Goal: Task Accomplishment & Management: Use online tool/utility

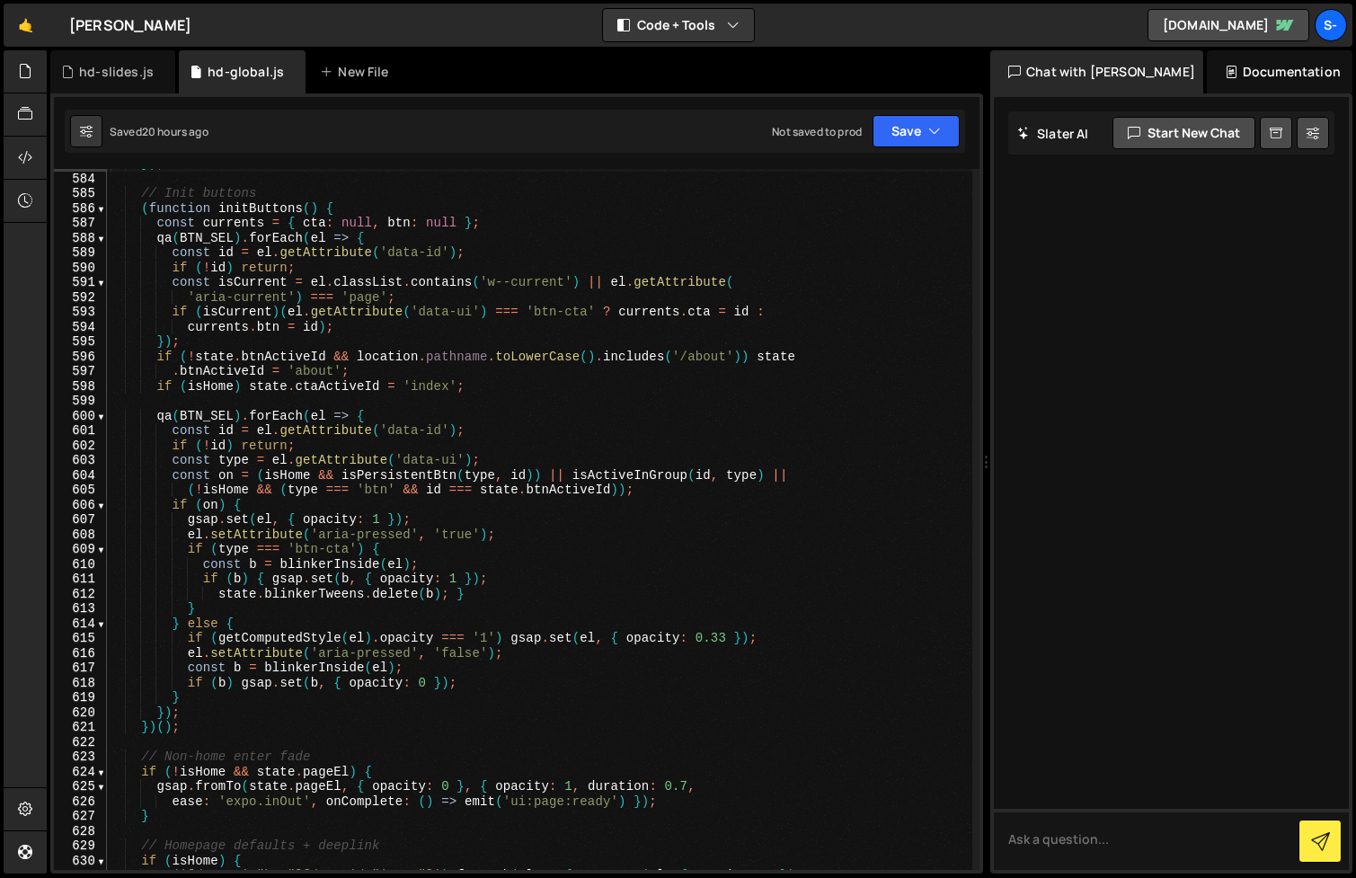
scroll to position [8642, 0]
click at [675, 352] on div "}) ; // Init buttons ( function initButtons ( ) { const currents = { cta : null…" at bounding box center [539, 521] width 865 height 731
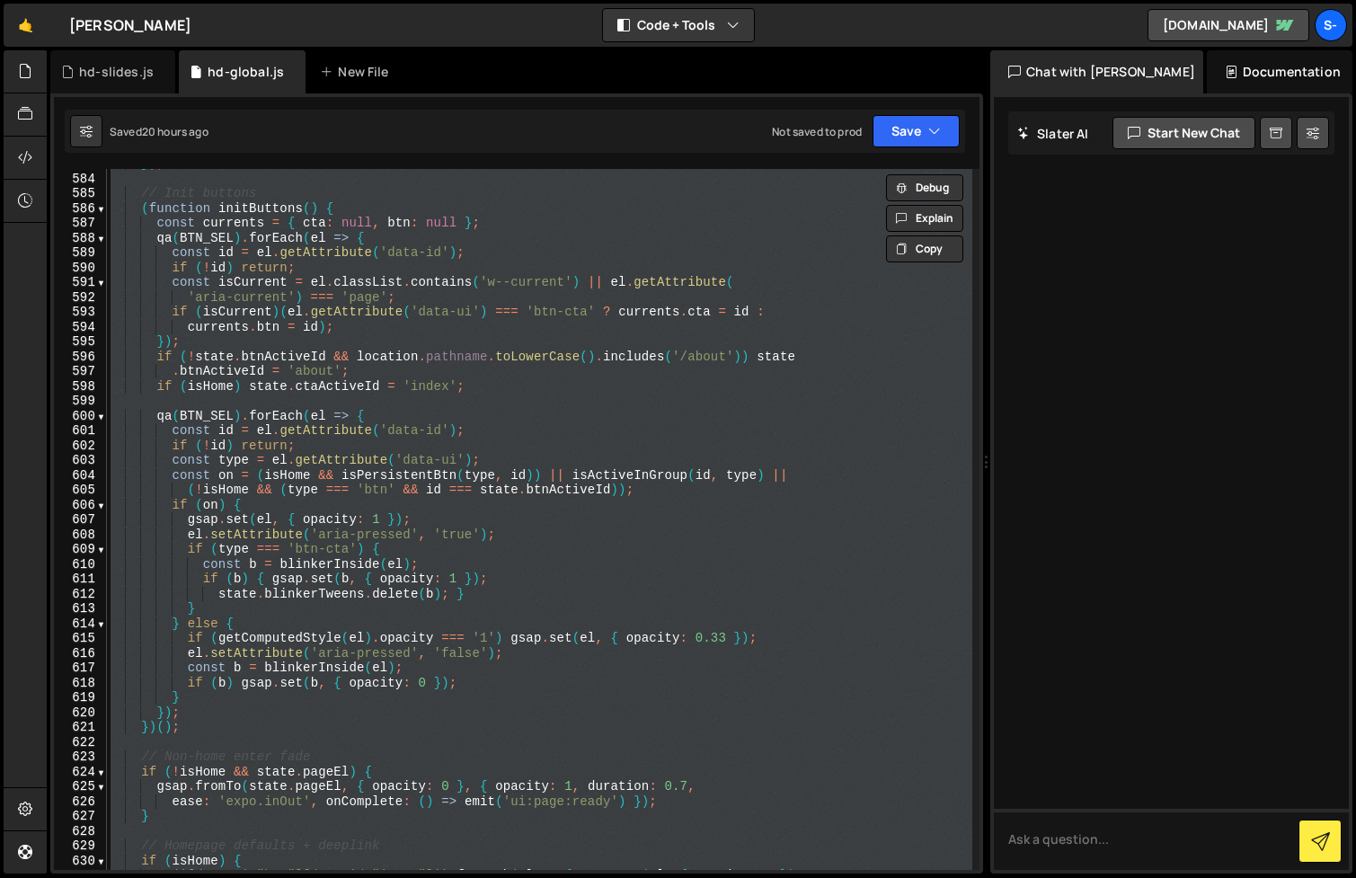
click at [507, 461] on div "}) ; // Init buttons ( function initButtons ( ) { const currents = { cta : null…" at bounding box center [539, 521] width 865 height 731
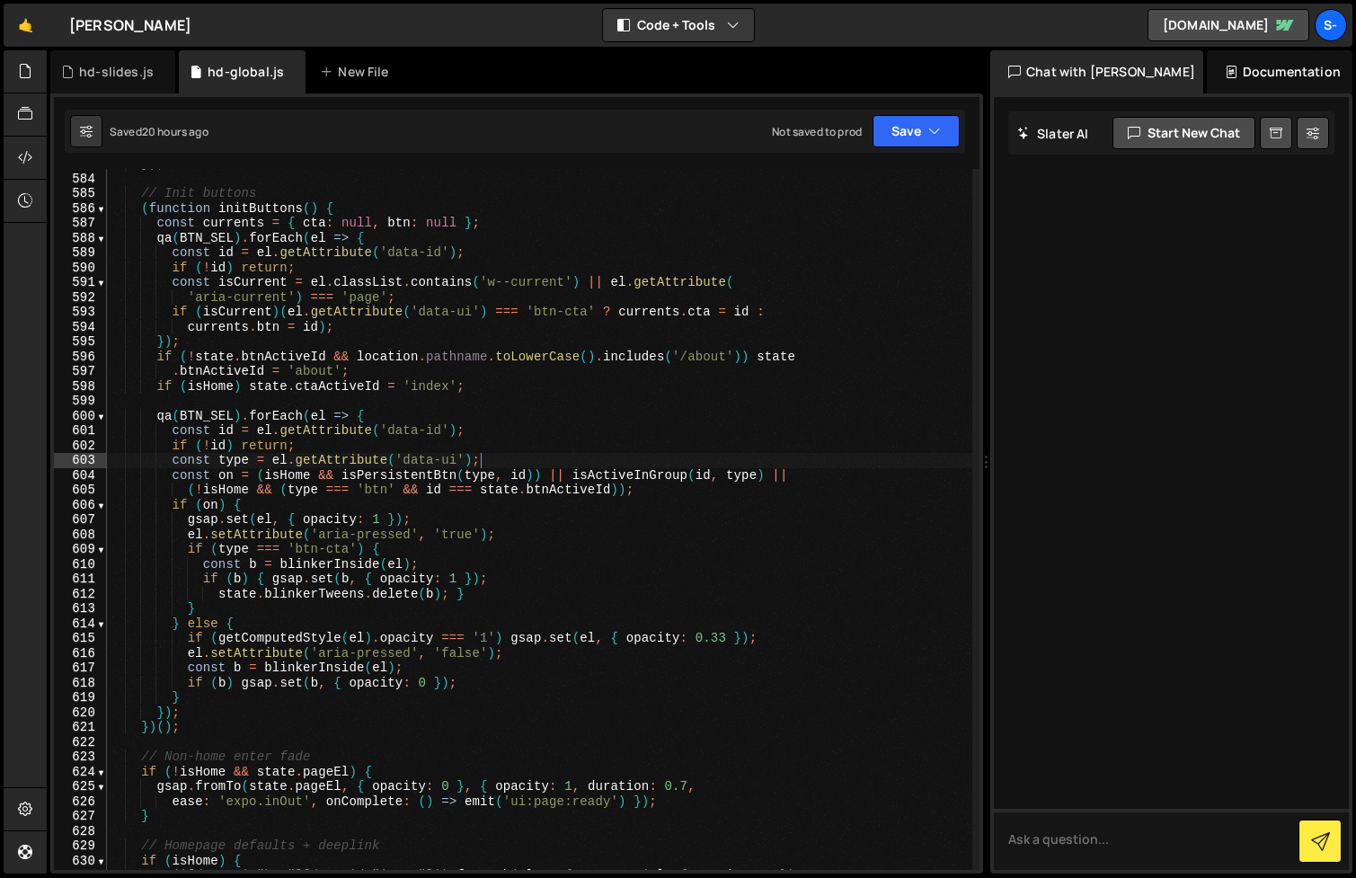
type textarea "})();"
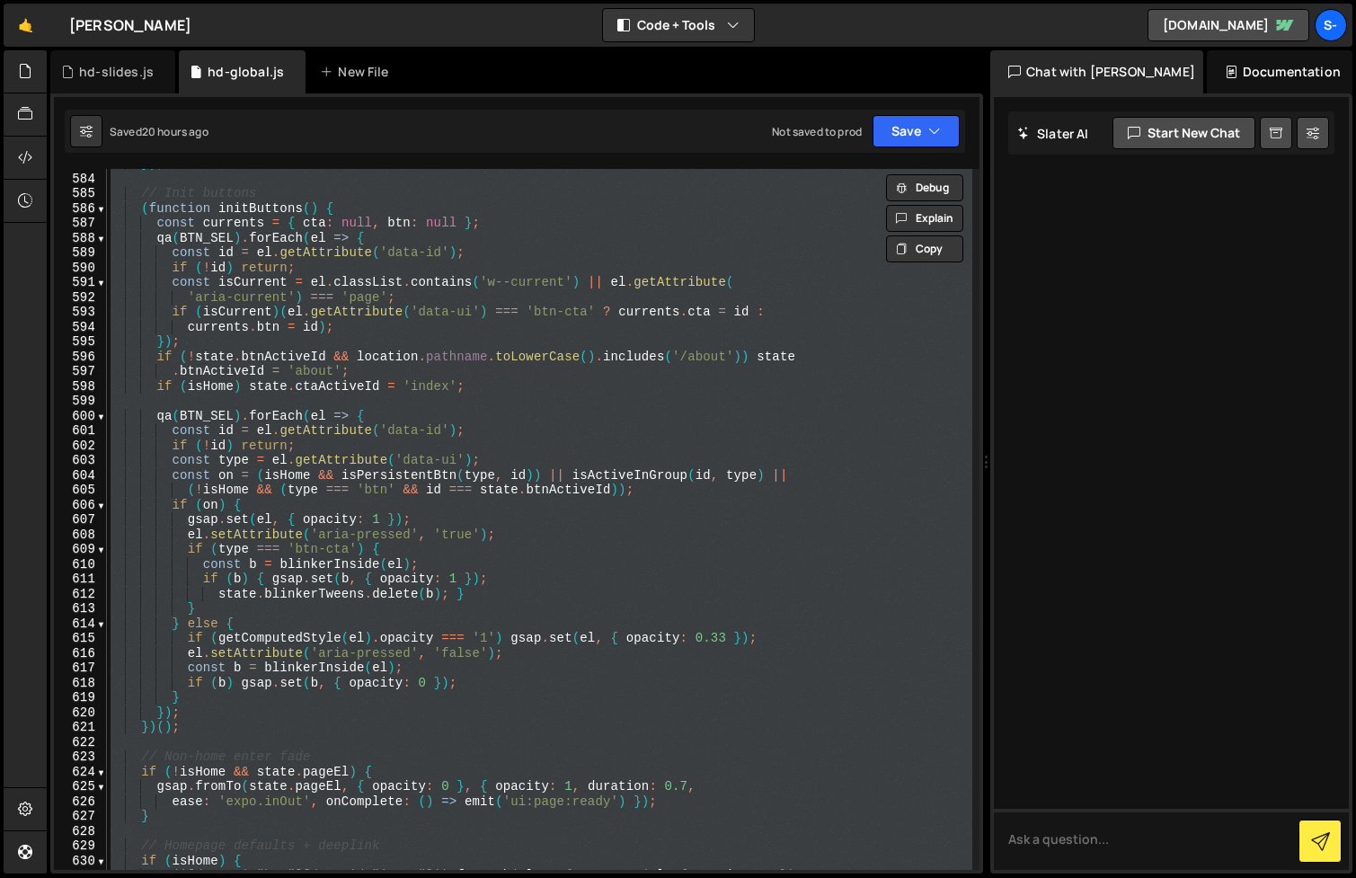
paste textarea
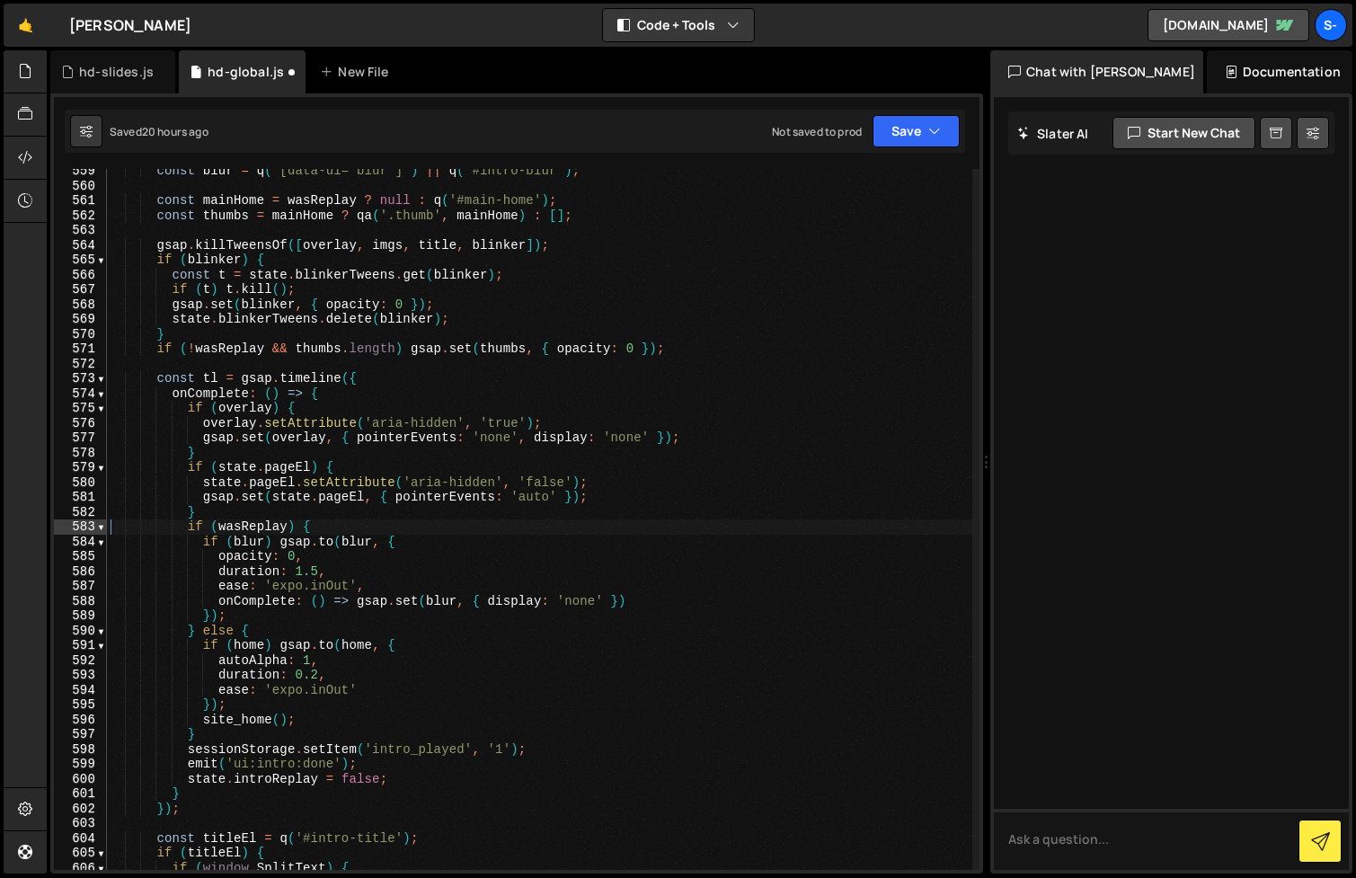
scroll to position [8279, 0]
click at [402, 299] on div "const blur = q ( '[data-ui="blur"]' ) || q ( '#intro-blur' ) ; const mainHome =…" at bounding box center [539, 529] width 865 height 731
type textarea "})();"
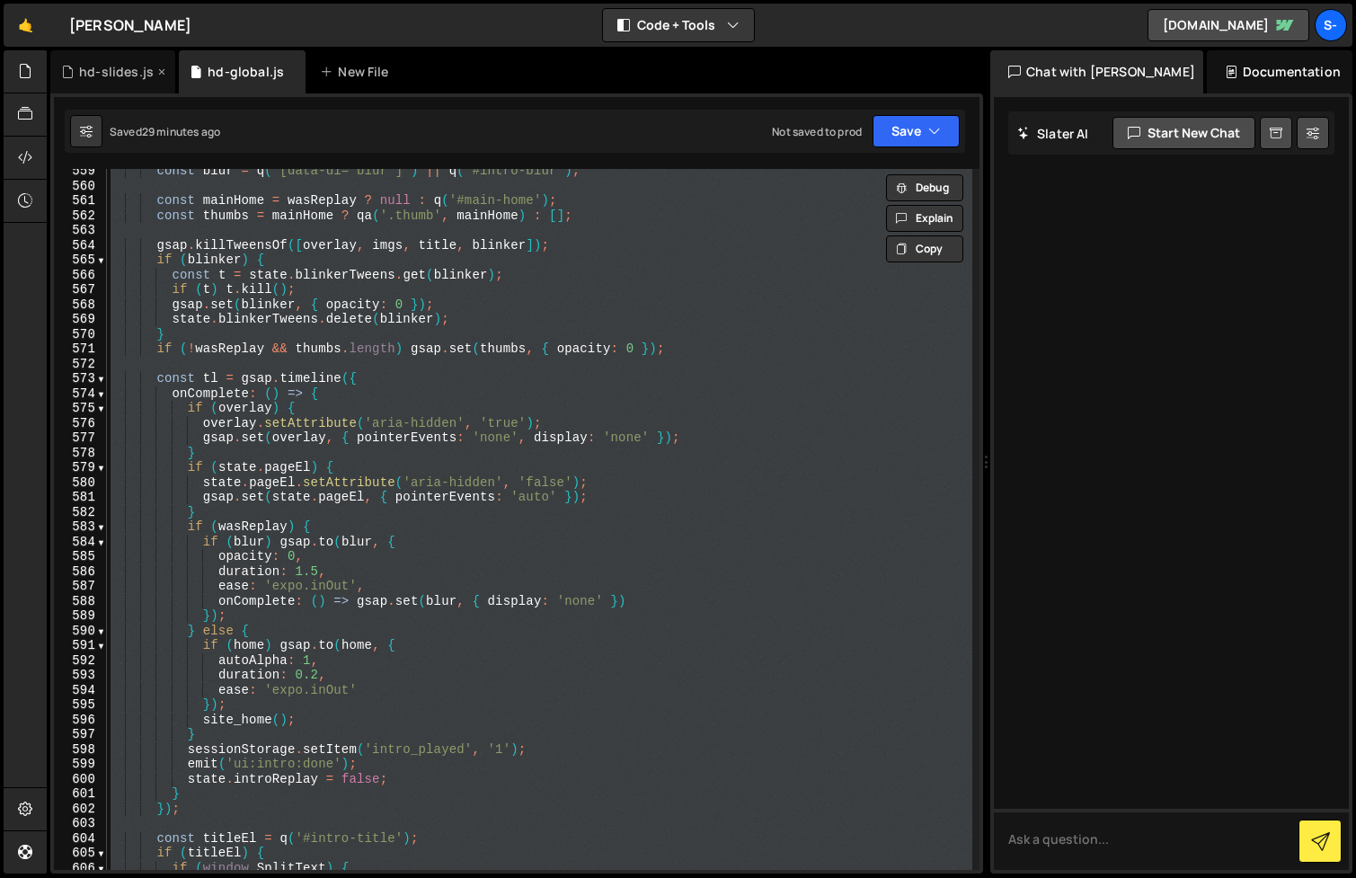
click at [98, 67] on div "hd-slides.js" at bounding box center [116, 72] width 75 height 18
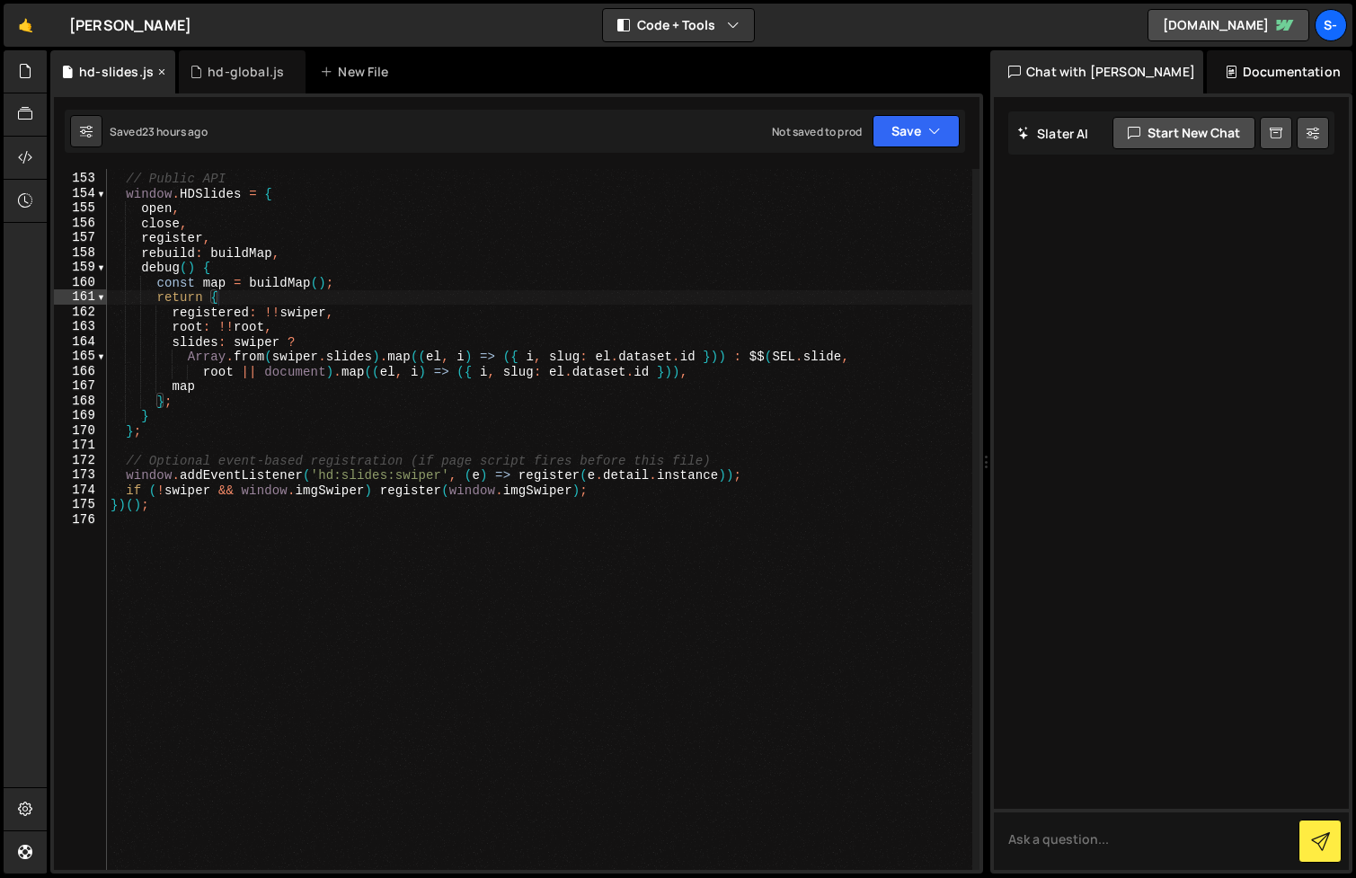
scroll to position [2252, 0]
click at [457, 471] on div "// Public API window . HDSlides = { open , close , register , rebuild : buildMa…" at bounding box center [539, 521] width 865 height 731
type textarea "})();"
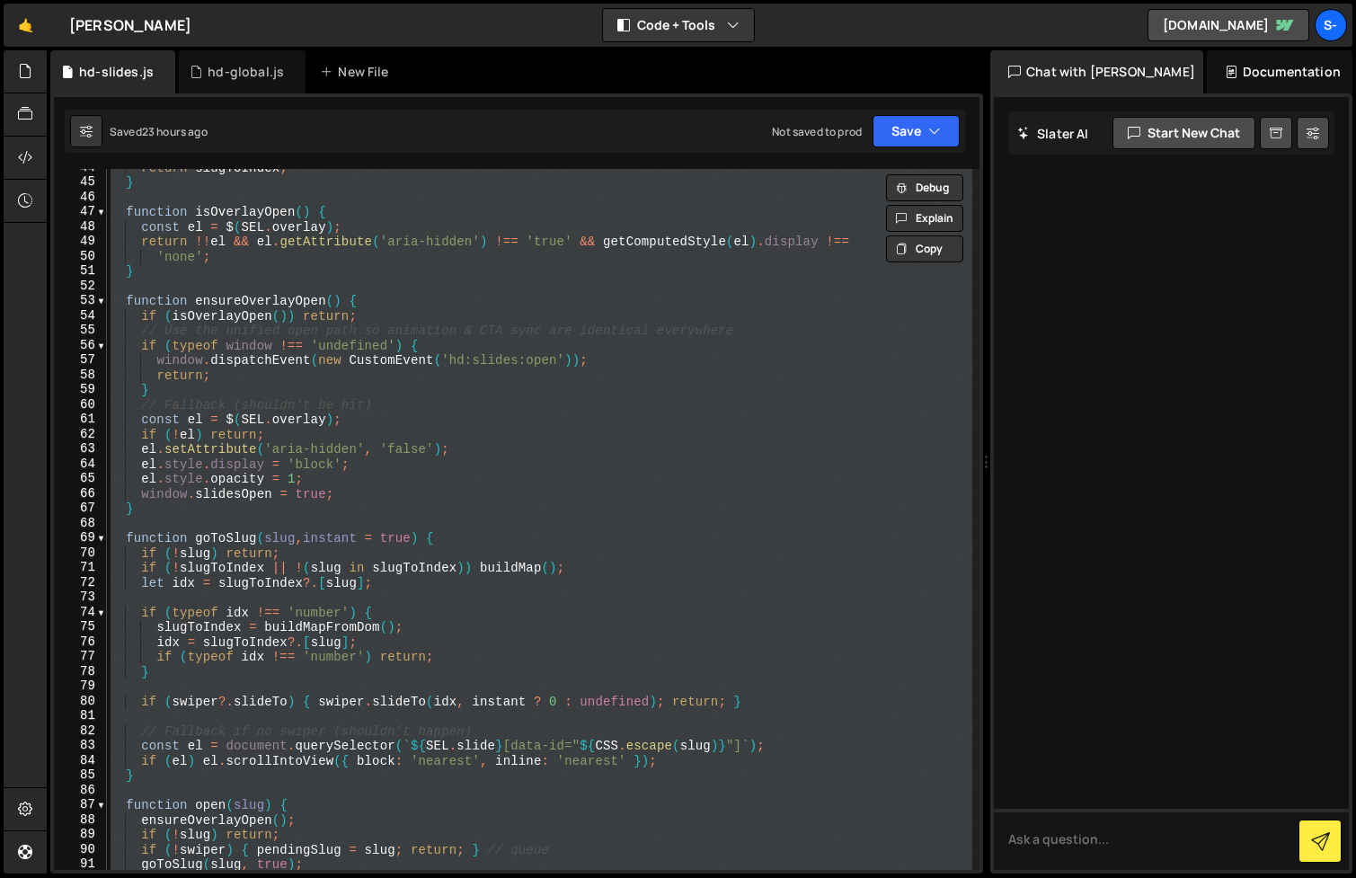
scroll to position [0, 0]
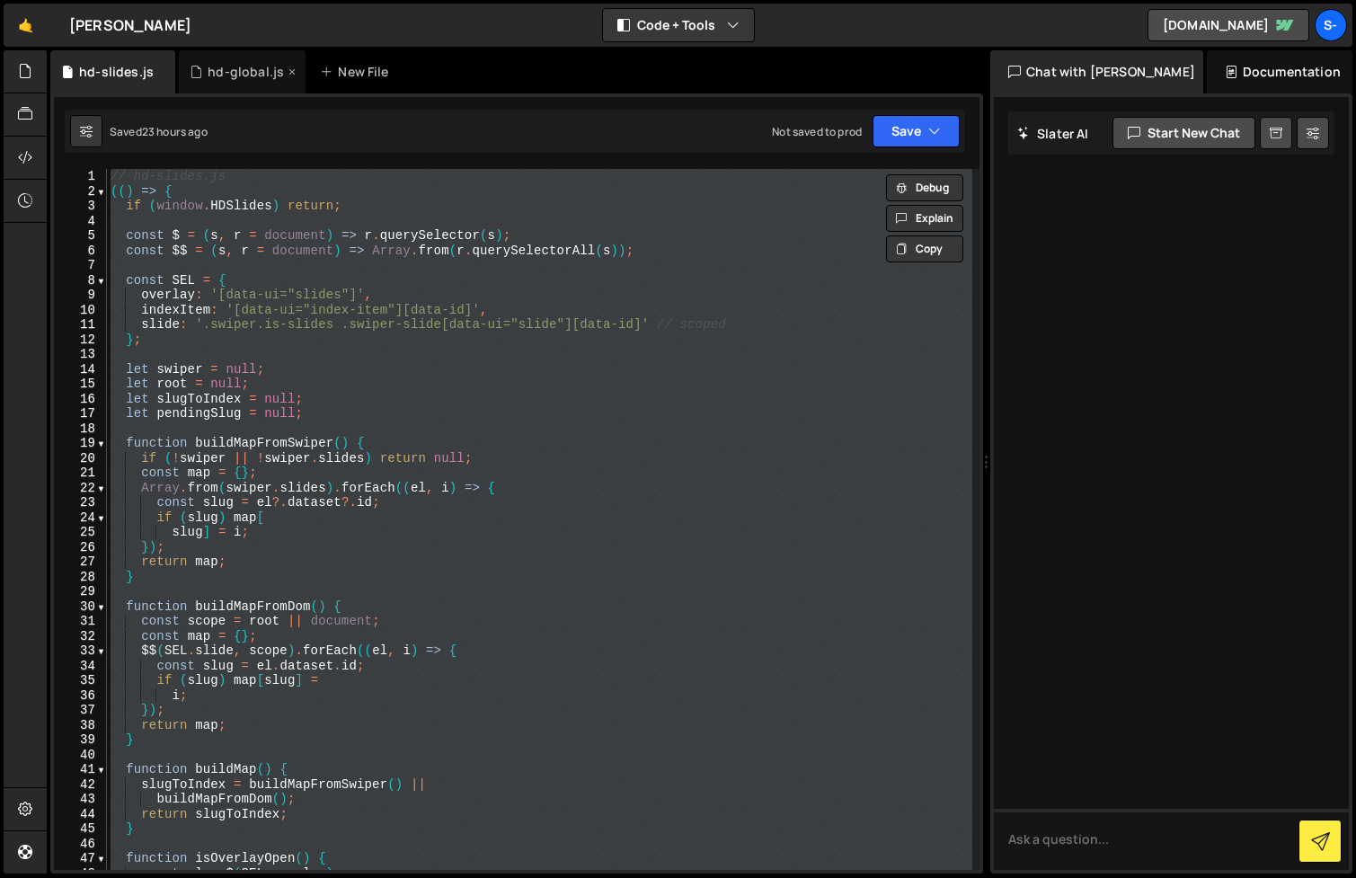
click at [249, 70] on div "hd-global.js" at bounding box center [246, 72] width 76 height 18
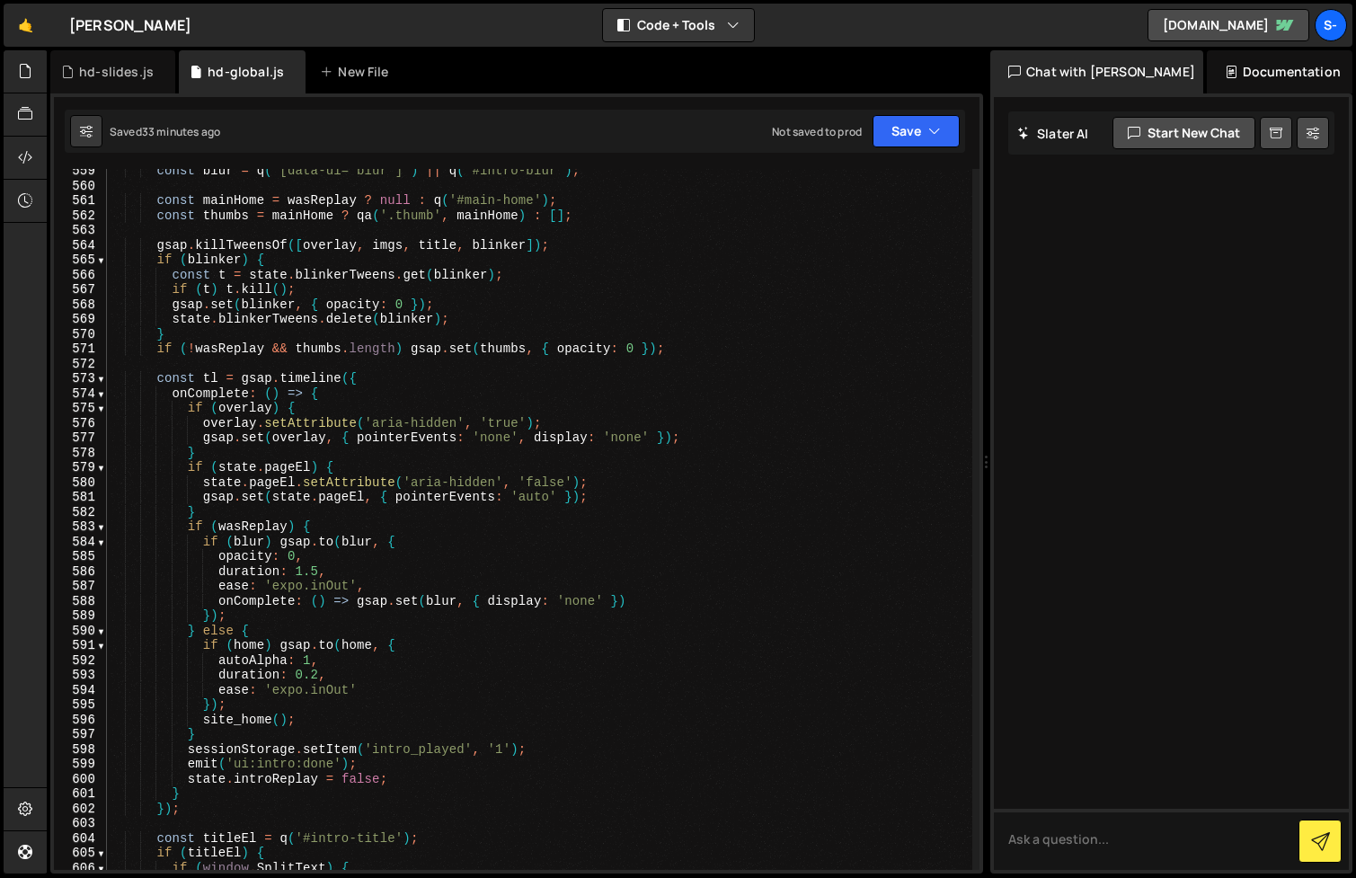
click at [439, 356] on div "const blur = q ( '[data-ui="blur"]' ) || q ( '#intro-blur' ) ; const mainHome =…" at bounding box center [539, 529] width 865 height 731
type textarea "})();"
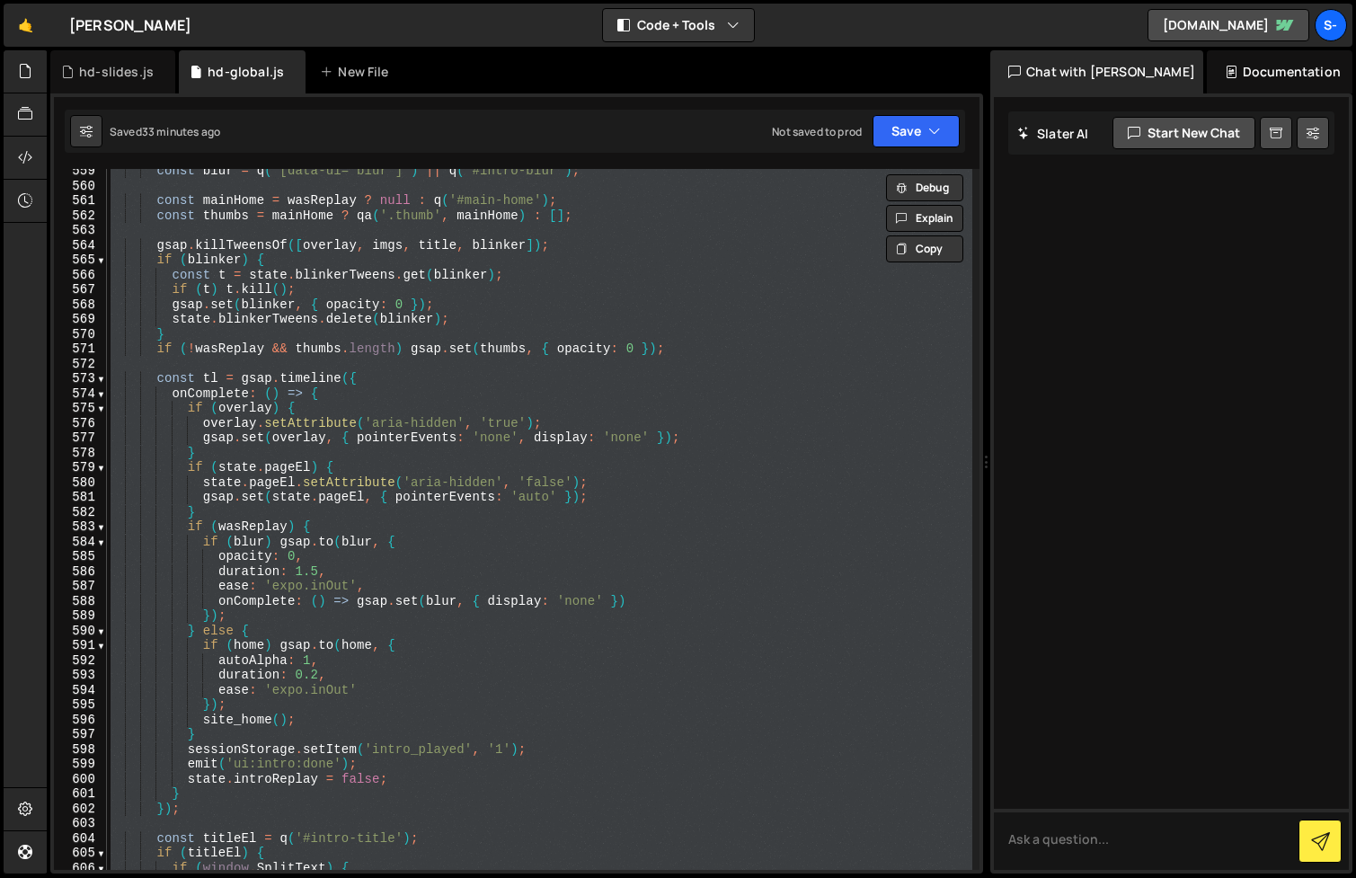
paste textarea
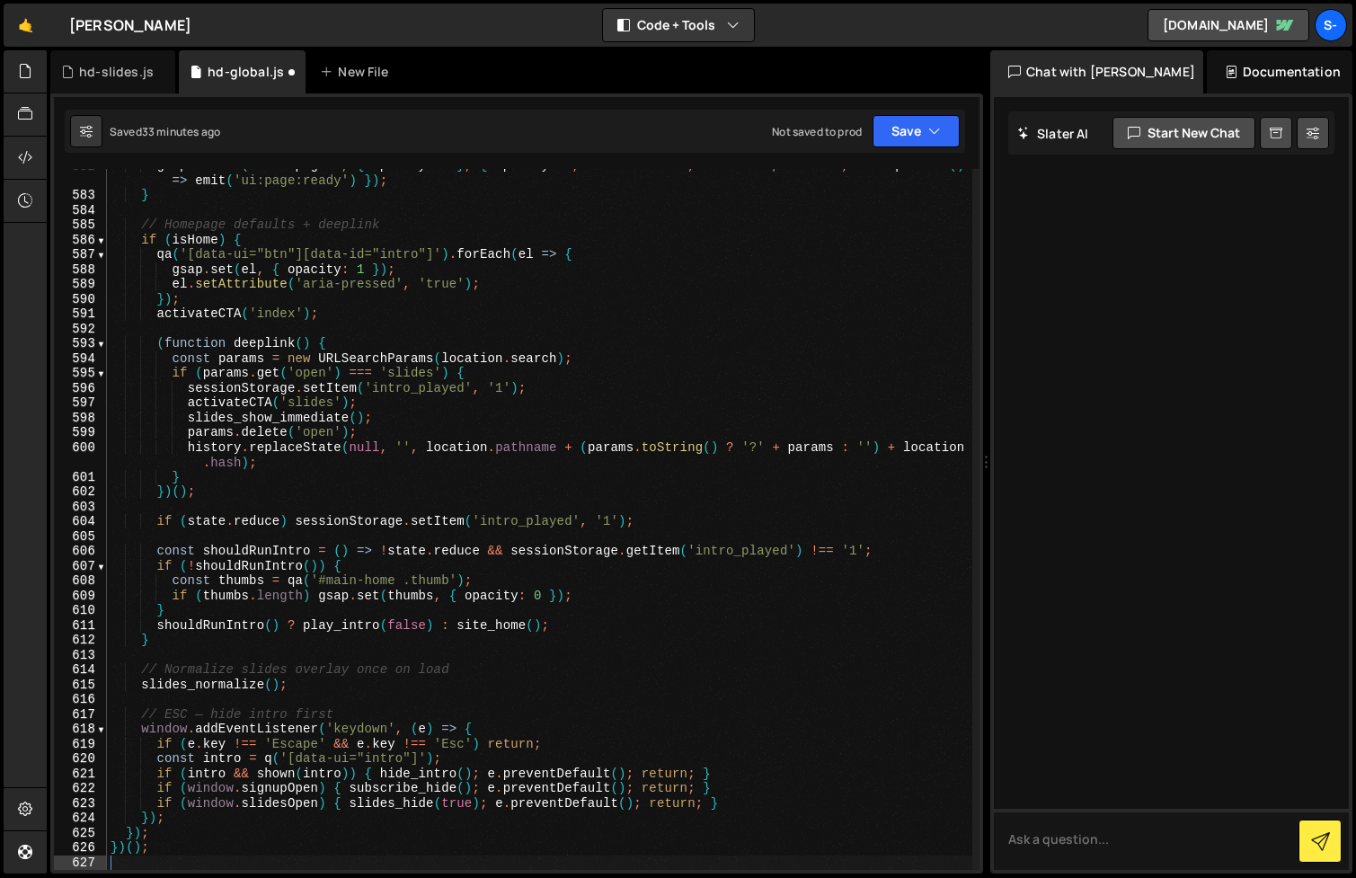
type textarea "if (getComputedStyle(el).opacity === '1') gsap.set(el, { opacity: 0.33 });"
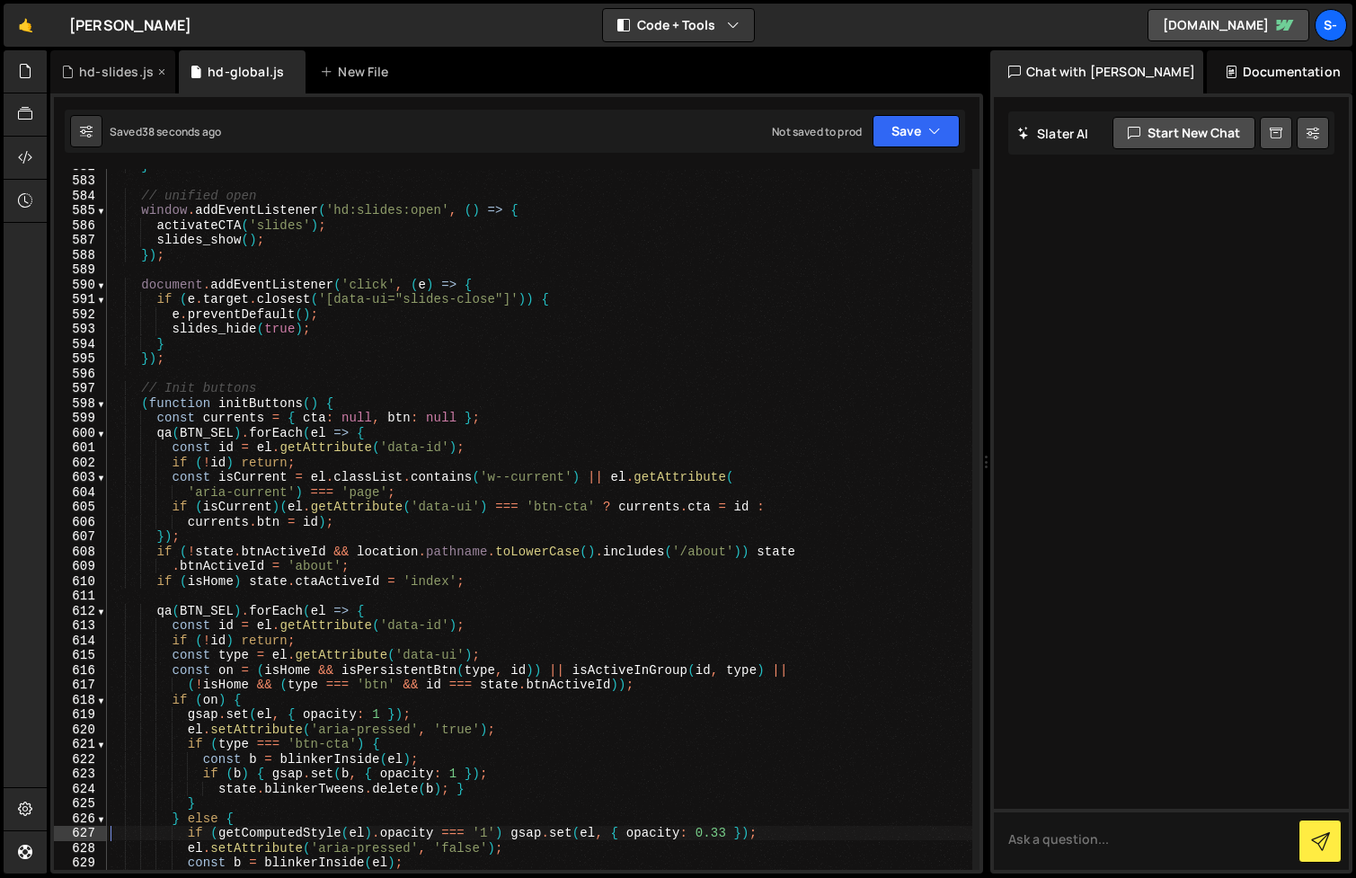
click at [118, 77] on div "hd-slides.js" at bounding box center [116, 72] width 75 height 18
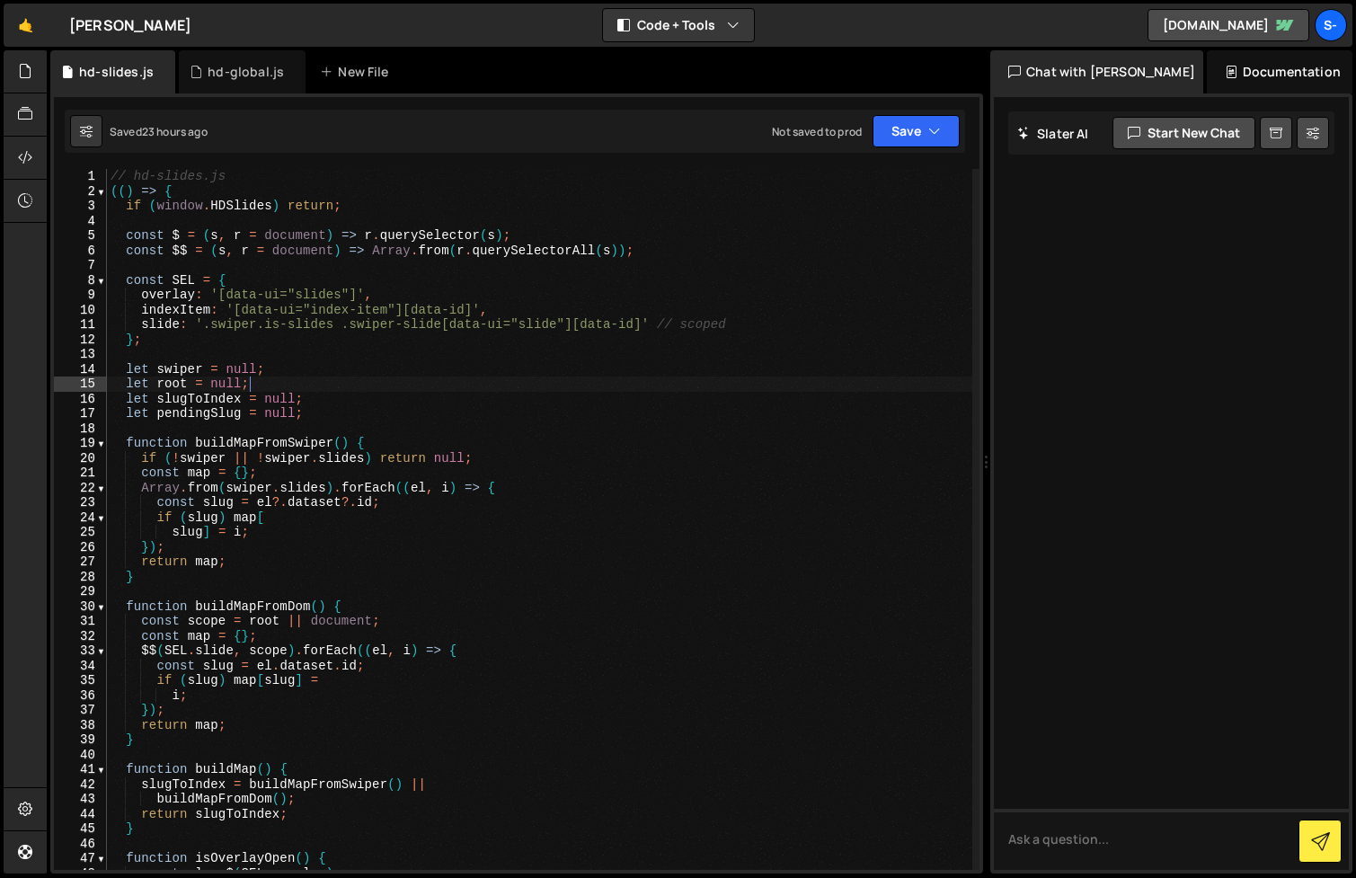
click at [352, 387] on div "// hd-slides.js (( ) => { if ( window . HDSlides ) return ; const $ = ( s , r =…" at bounding box center [539, 534] width 865 height 731
type textarea "})();"
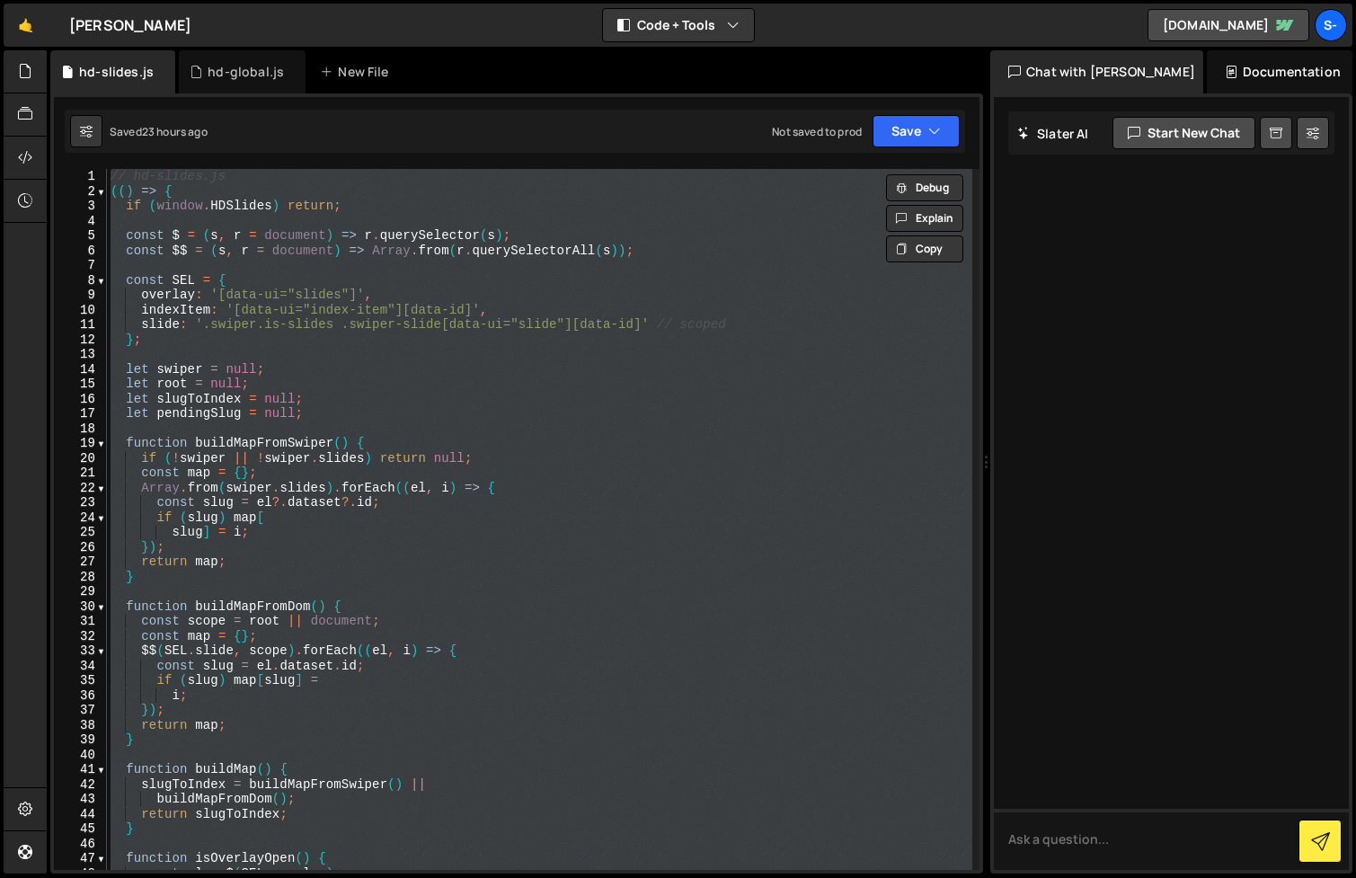
paste textarea
